Goal: Information Seeking & Learning: Learn about a topic

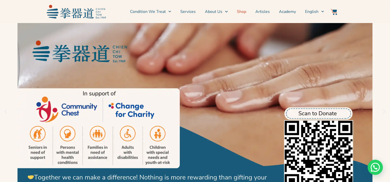
click at [241, 11] on link "Shop" at bounding box center [241, 11] width 9 height 13
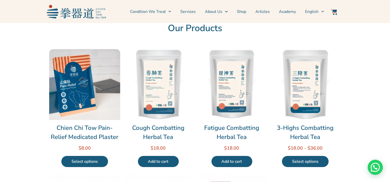
scroll to position [46, 0]
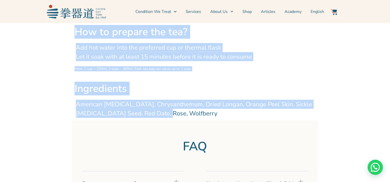
scroll to position [530, 0]
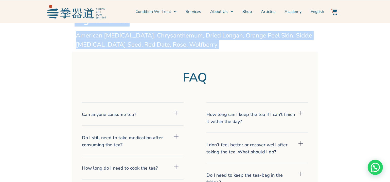
drag, startPoint x: 159, startPoint y: 47, endPoint x: 200, endPoint y: 55, distance: 41.6
click at [200, 55] on div "🔍 Fatigue Combatting Herbal Tea $ 18.00 Fatigue Combatting Herbal Tea quantity …" at bounding box center [195, 20] width 390 height 1054
copy div "Fatigue Combatting Herbal Tea $ 18.00 Fatigue Combatting Herbal Tea quantity Ad…"
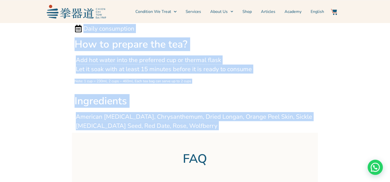
scroll to position [438, 0]
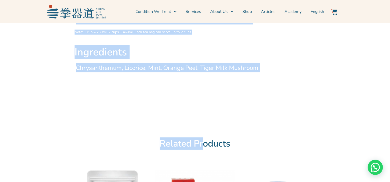
scroll to position [599, 0]
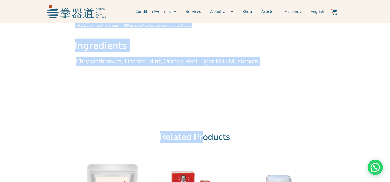
drag, startPoint x: 159, startPoint y: 43, endPoint x: 270, endPoint y: 63, distance: 112.5
copy div "Cough Combatting Herbal Tea $ 18.00 Cough Combatting Herbal Tea quantity Add to…"
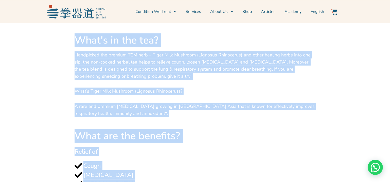
scroll to position [184, 0]
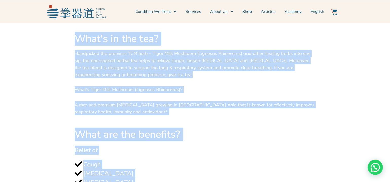
click at [186, 117] on div "Handpicked the premium TCM herb – Tiger Milk Mushroom (Lignosus Rhinocerus) and…" at bounding box center [195, 87] width 241 height 74
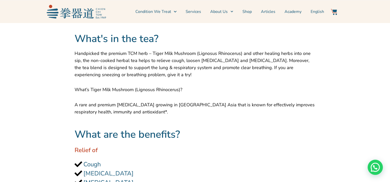
drag, startPoint x: 173, startPoint y: 115, endPoint x: 73, endPoint y: 56, distance: 115.9
copy div "Handpicked the premium TCM herb – Tiger Milk Mushroom (Lignosus Rhinocerus) and…"
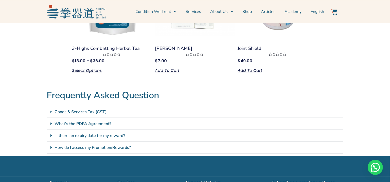
scroll to position [922, 0]
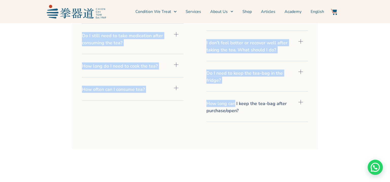
scroll to position [714, 0]
drag, startPoint x: 160, startPoint y: 50, endPoint x: 256, endPoint y: 101, distance: 108.8
copy div "2-Lorem Ipsumdolor Sitame Con $ 64.72 – $ 15.49 Adipi elits: $ 35.64 doeiusm $ …"
